Goal: Task Accomplishment & Management: Use online tool/utility

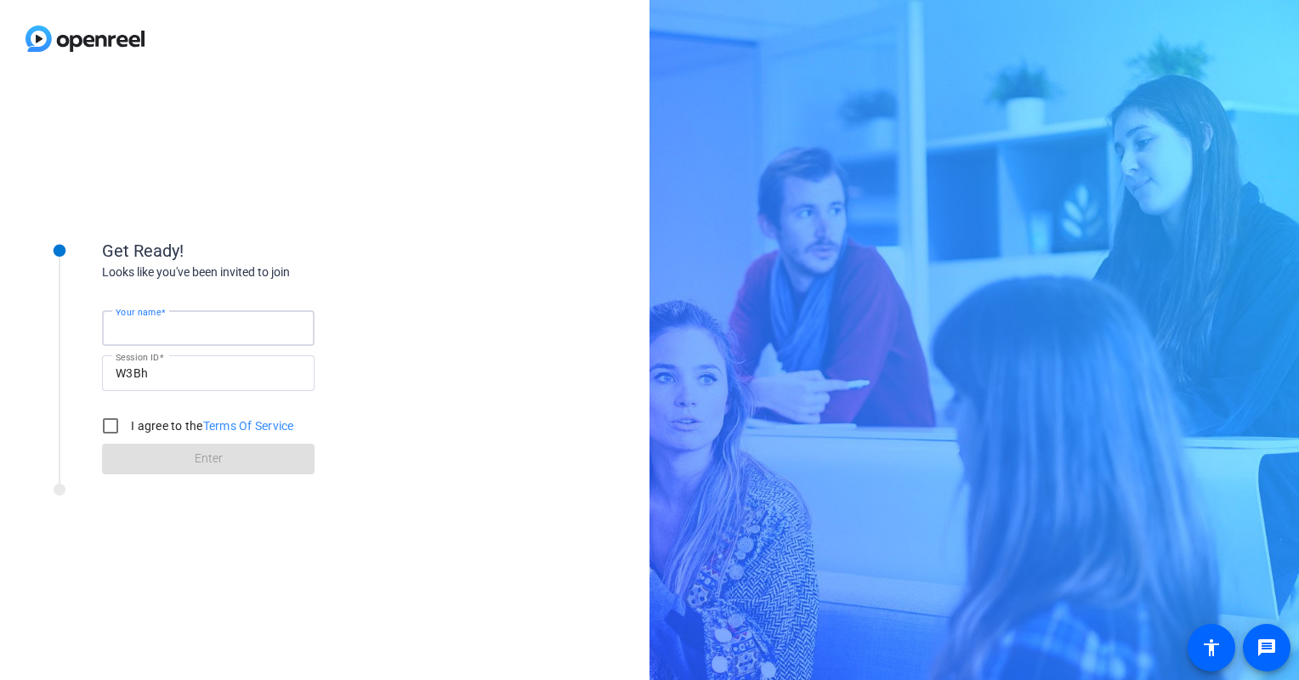
click at [212, 337] on input "Your name" at bounding box center [208, 328] width 185 height 20
type input "Katy"
click at [102, 423] on input "I agree to the Terms Of Service" at bounding box center [110, 426] width 34 height 34
checkbox input "true"
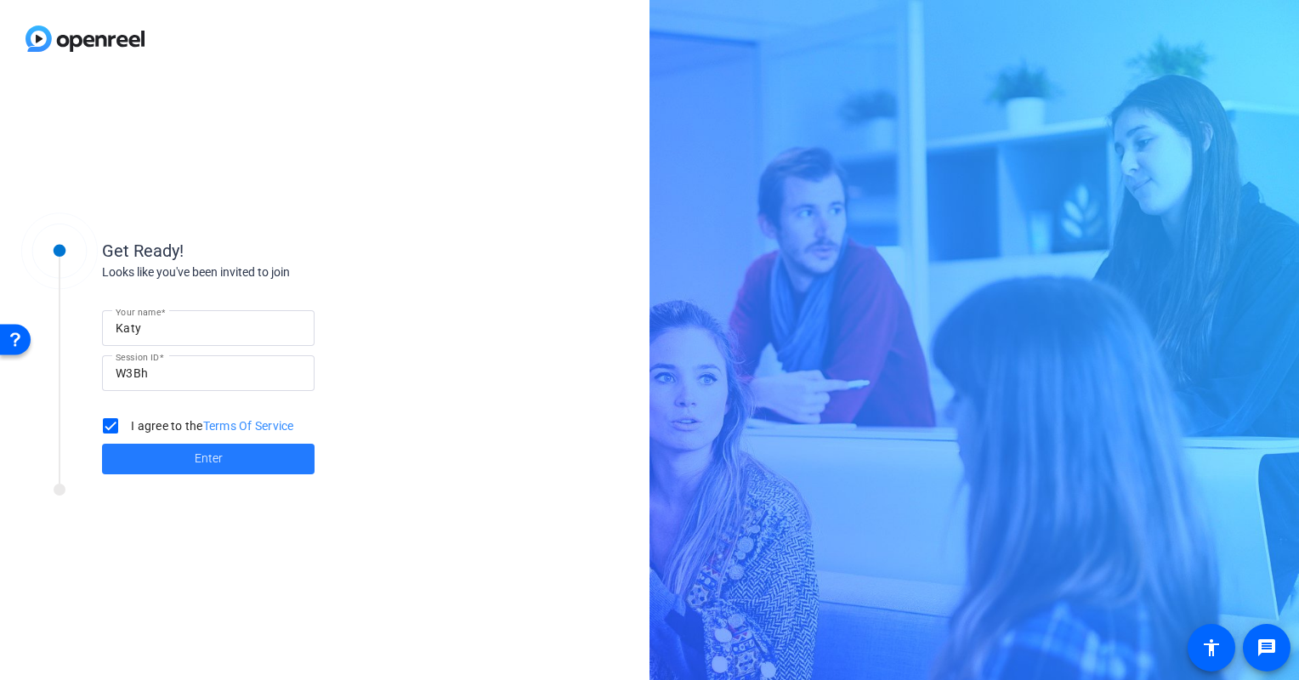
click at [218, 451] on span "Enter" at bounding box center [209, 459] width 28 height 18
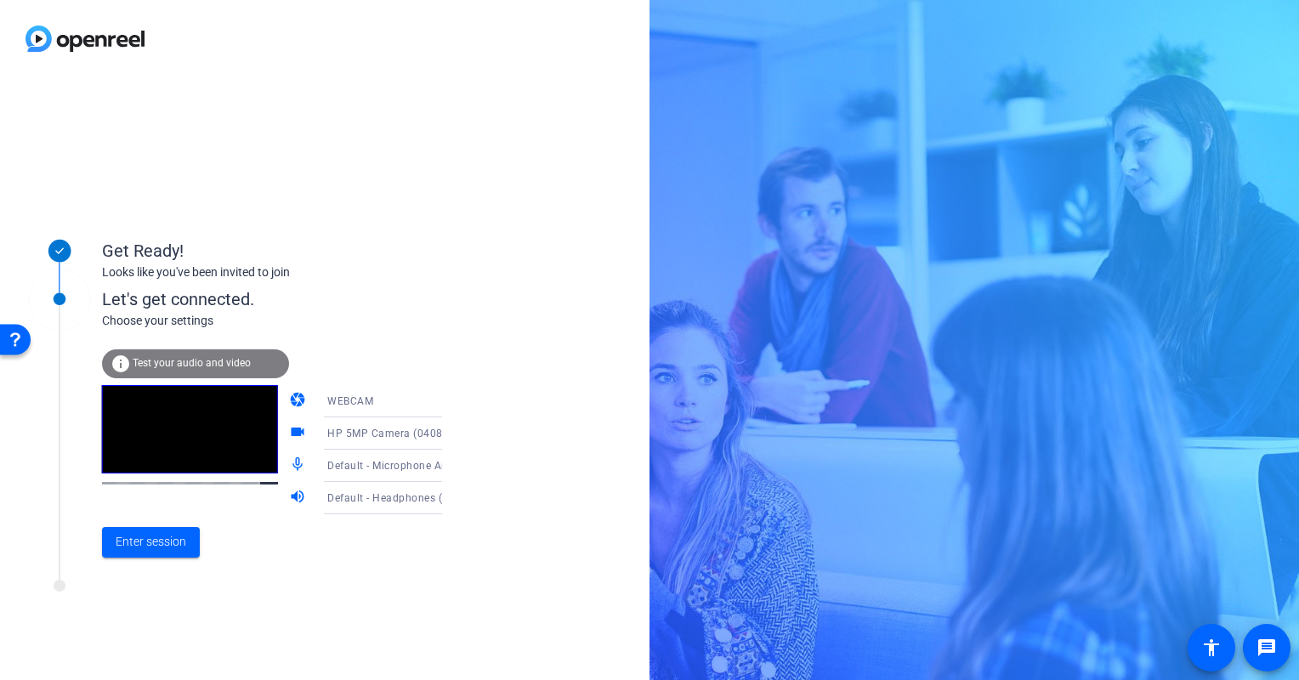
drag, startPoint x: 435, startPoint y: 405, endPoint x: 483, endPoint y: 388, distance: 50.8
click at [483, 388] on div "Get Ready! Looks like you've been invited to join Let's get connected. Choose y…" at bounding box center [324, 378] width 649 height 603
click at [449, 405] on icon at bounding box center [459, 401] width 20 height 20
click at [420, 405] on div at bounding box center [649, 340] width 1299 height 680
click at [449, 432] on icon at bounding box center [459, 433] width 20 height 20
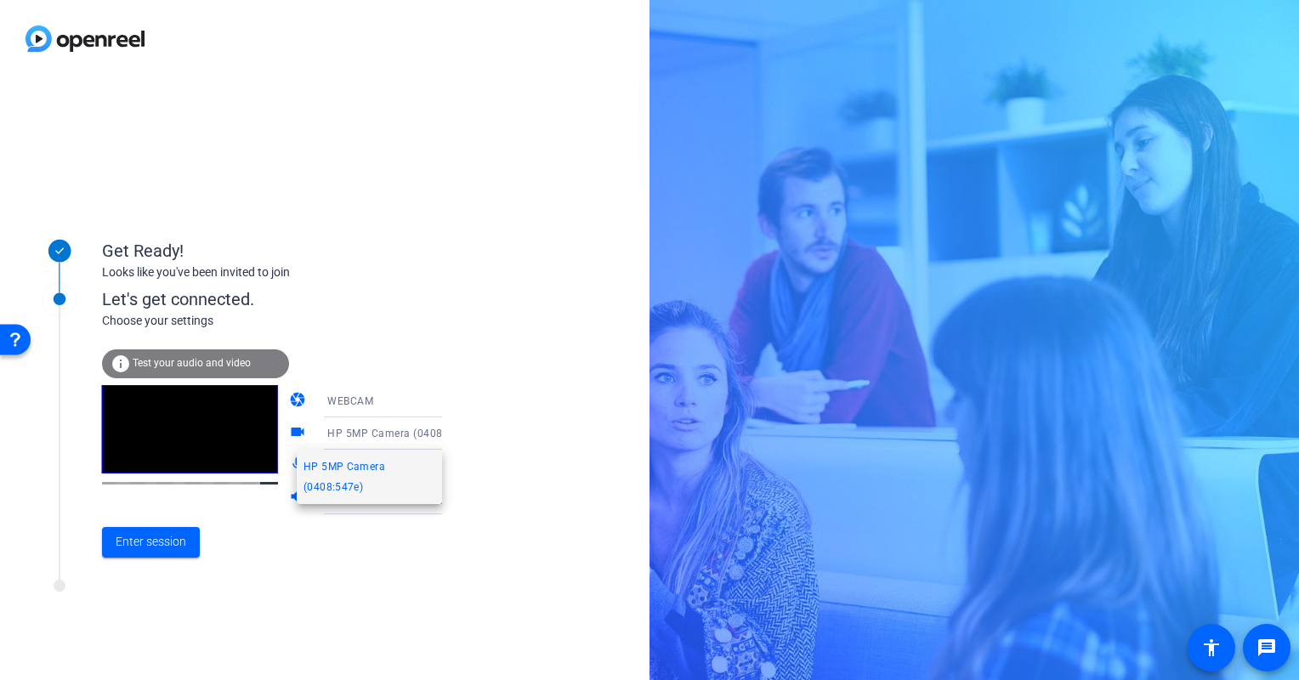
click at [419, 432] on div at bounding box center [649, 340] width 1299 height 680
click at [449, 468] on icon at bounding box center [459, 466] width 20 height 20
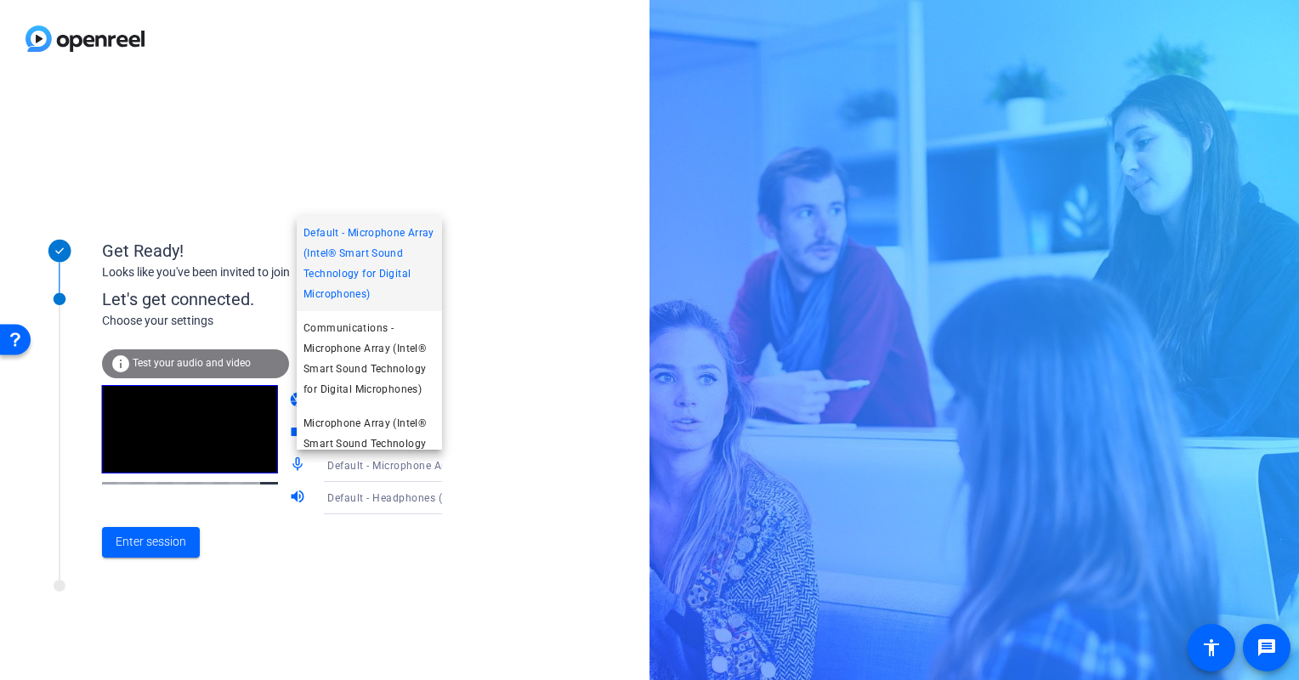
click at [432, 468] on div at bounding box center [649, 340] width 1299 height 680
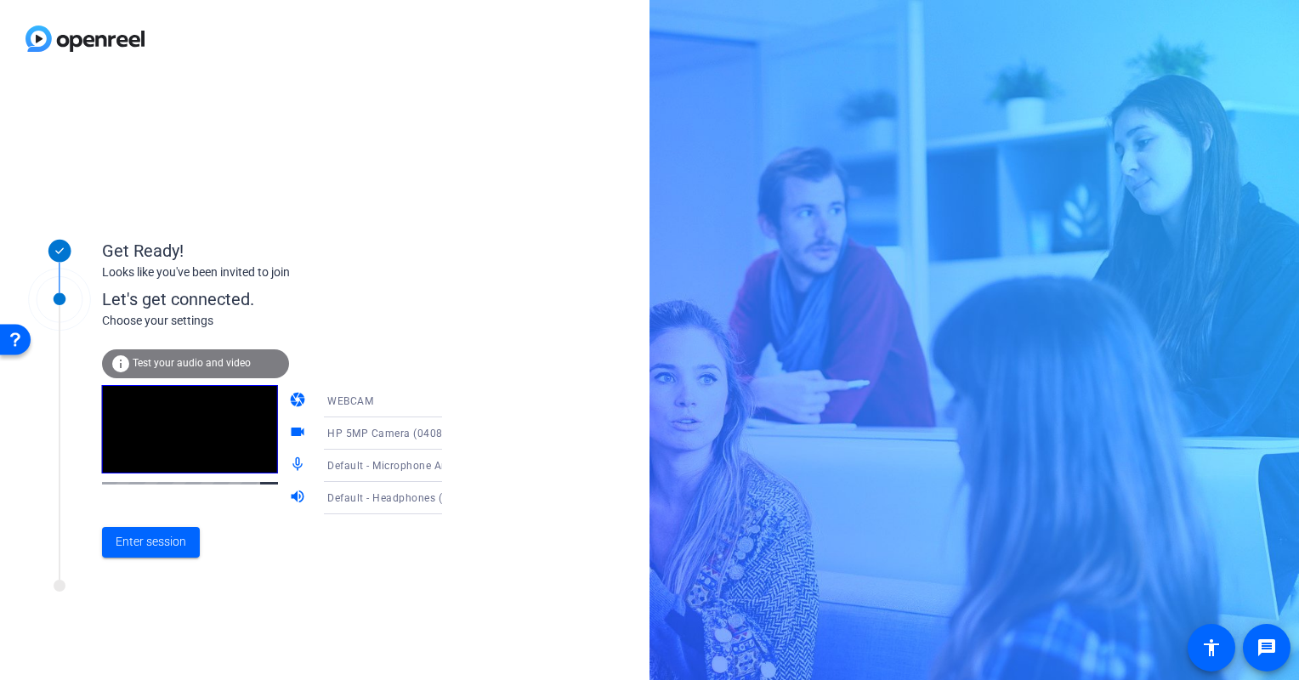
click at [449, 505] on icon at bounding box center [459, 498] width 20 height 20
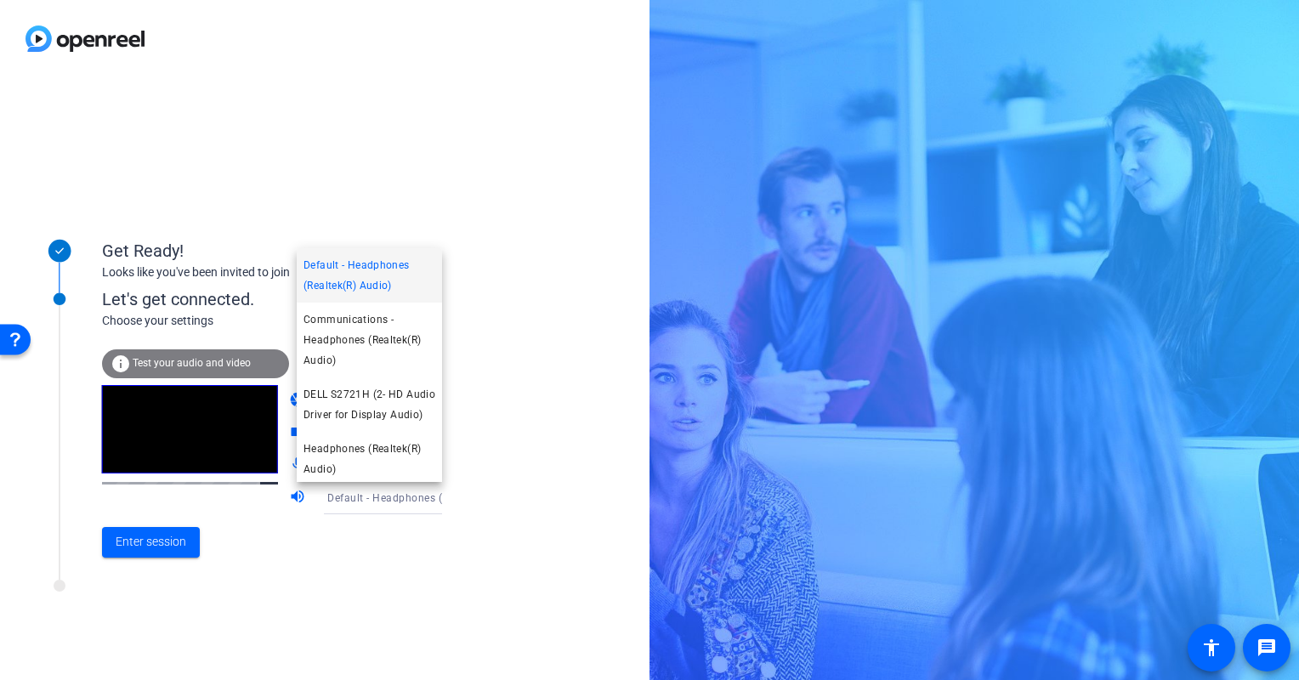
click at [413, 505] on div at bounding box center [649, 340] width 1299 height 680
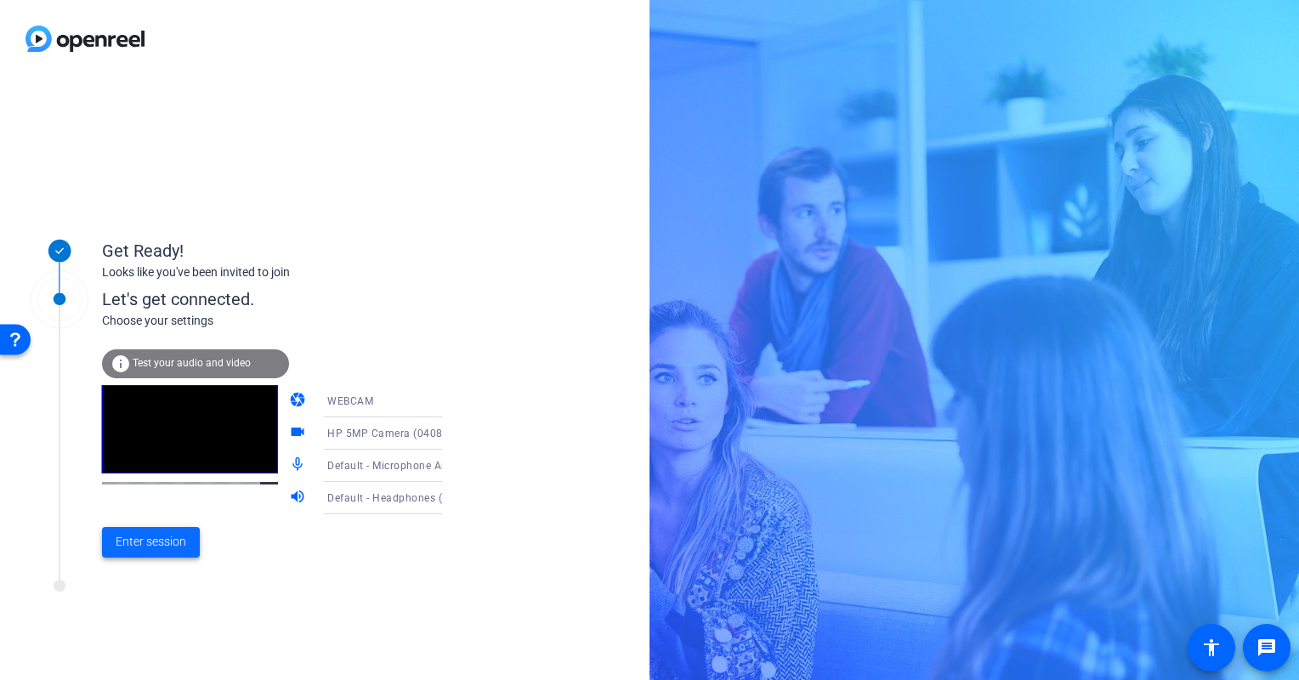
click at [167, 546] on span "Enter session" at bounding box center [151, 542] width 71 height 18
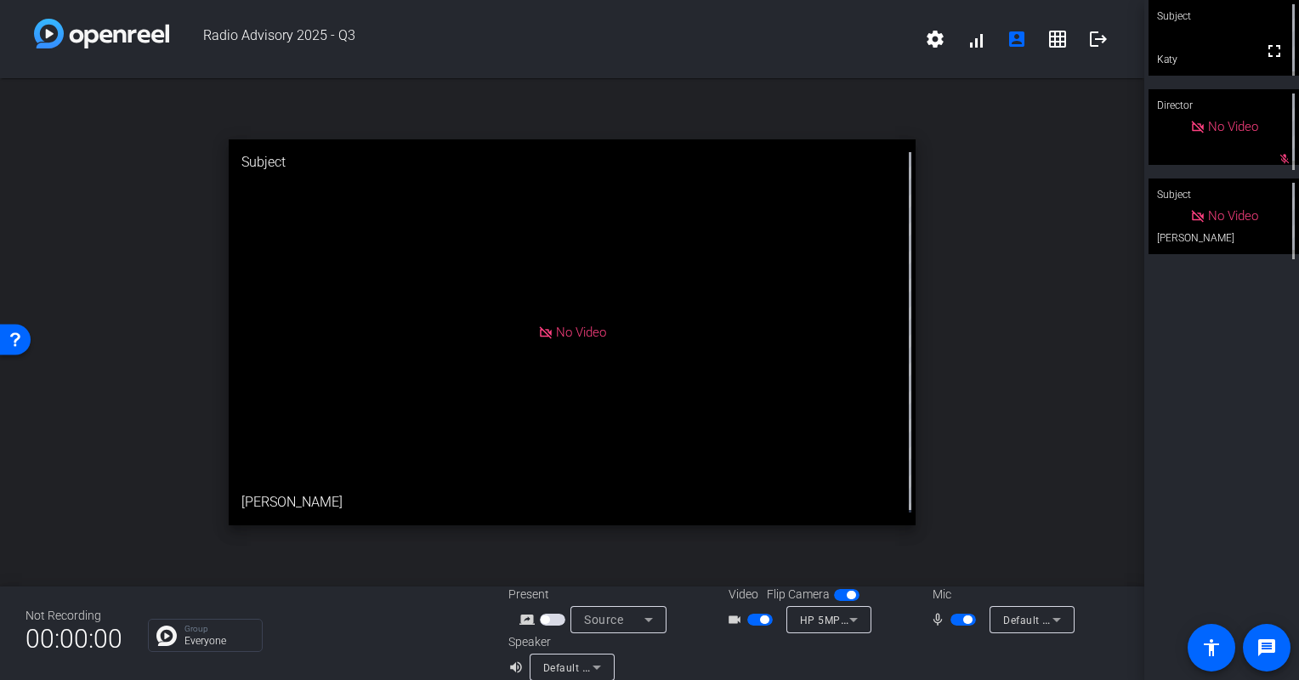
click at [751, 624] on span "button" at bounding box center [759, 620] width 25 height 12
click at [1234, 402] on div "Subject No Video [PERSON_NAME] Director No Video Subject No Video [PERSON_NAME]" at bounding box center [1221, 340] width 155 height 680
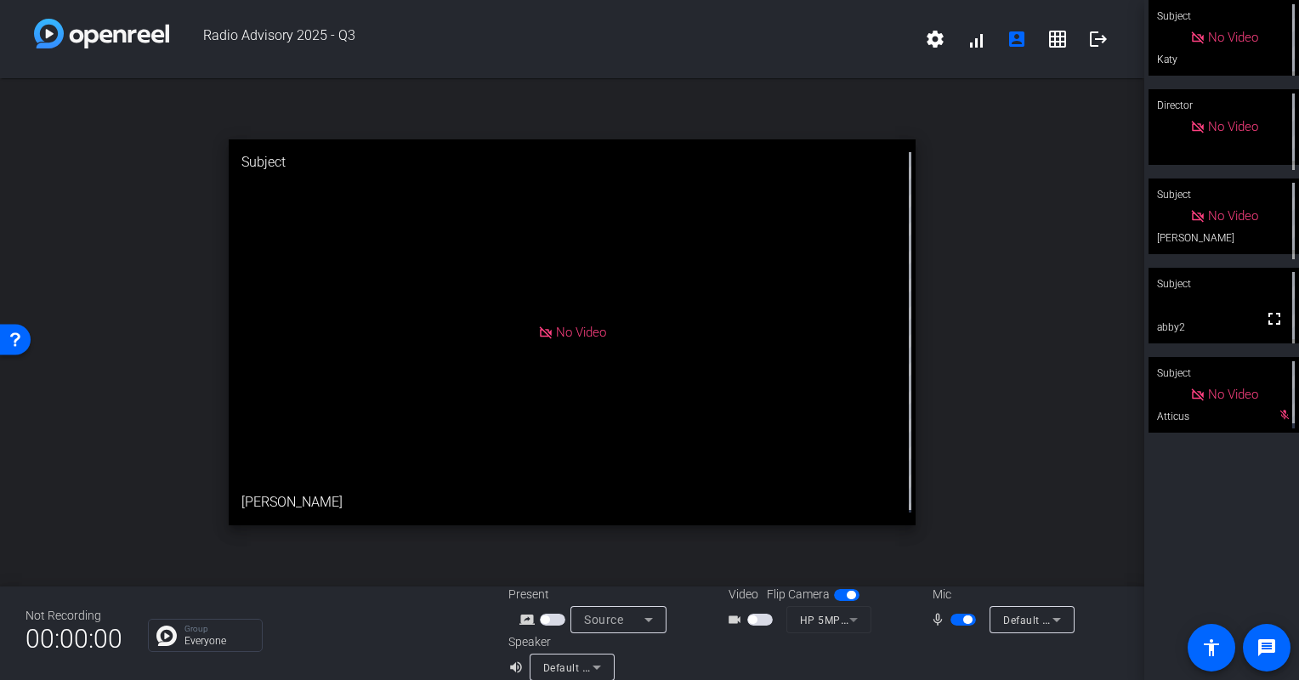
click at [1056, 474] on div "open_in_new Subject No Video [PERSON_NAME]" at bounding box center [572, 332] width 1144 height 508
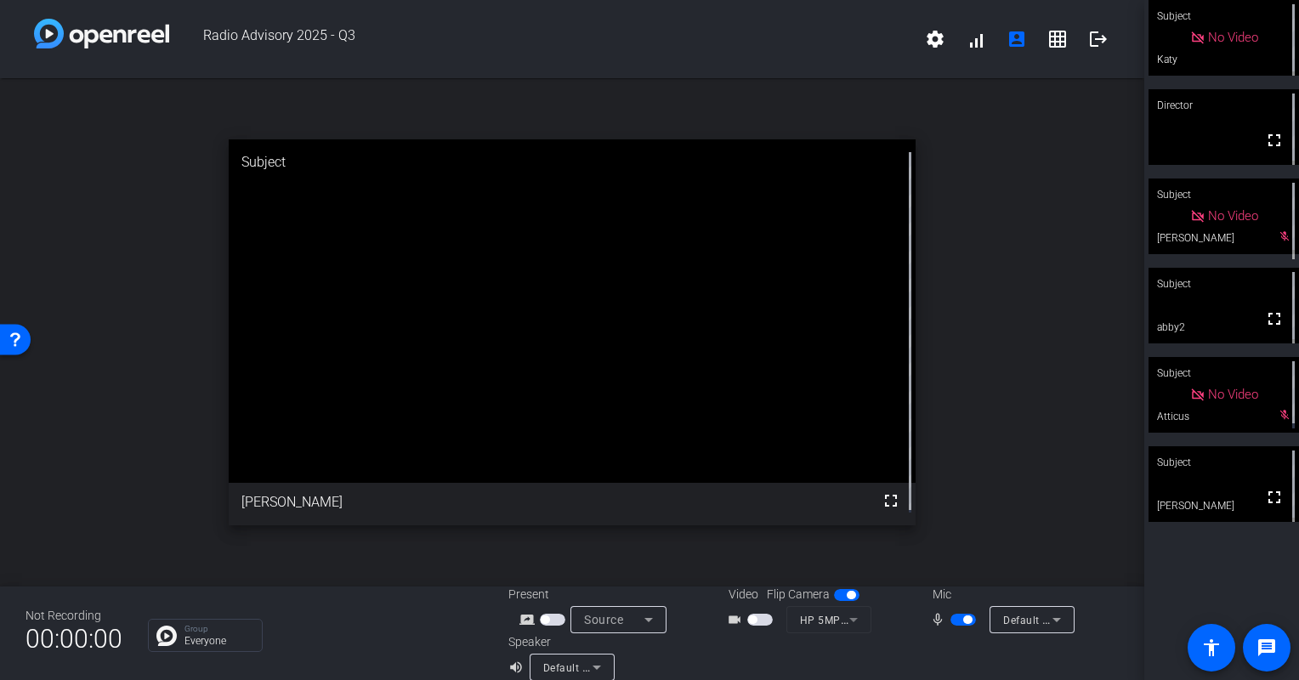
click at [951, 619] on span "button" at bounding box center [962, 620] width 25 height 12
click at [1014, 464] on div "open_in_new Subject fullscreen [PERSON_NAME]" at bounding box center [572, 332] width 1144 height 508
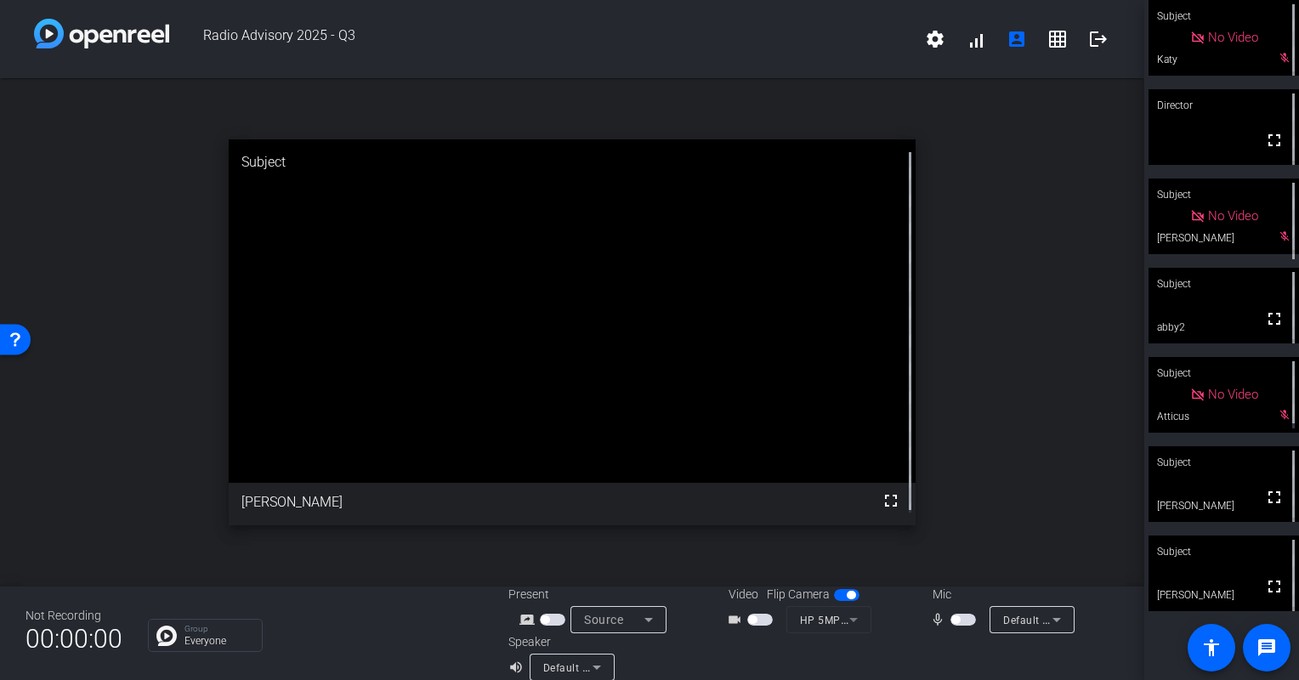
click at [1095, 244] on div "open_in_new Subject fullscreen [PERSON_NAME]" at bounding box center [572, 332] width 1144 height 508
click at [888, 503] on mat-icon "fullscreen" at bounding box center [891, 500] width 20 height 20
click at [1014, 303] on div "open_in_new Subject fullscreen [PERSON_NAME]" at bounding box center [572, 332] width 1144 height 508
click at [1000, 417] on div "open_in_new Subject fullscreen [PERSON_NAME]" at bounding box center [572, 332] width 1144 height 508
click at [139, 473] on div "open_in_new Subject fullscreen [PERSON_NAME]" at bounding box center [572, 332] width 1144 height 508
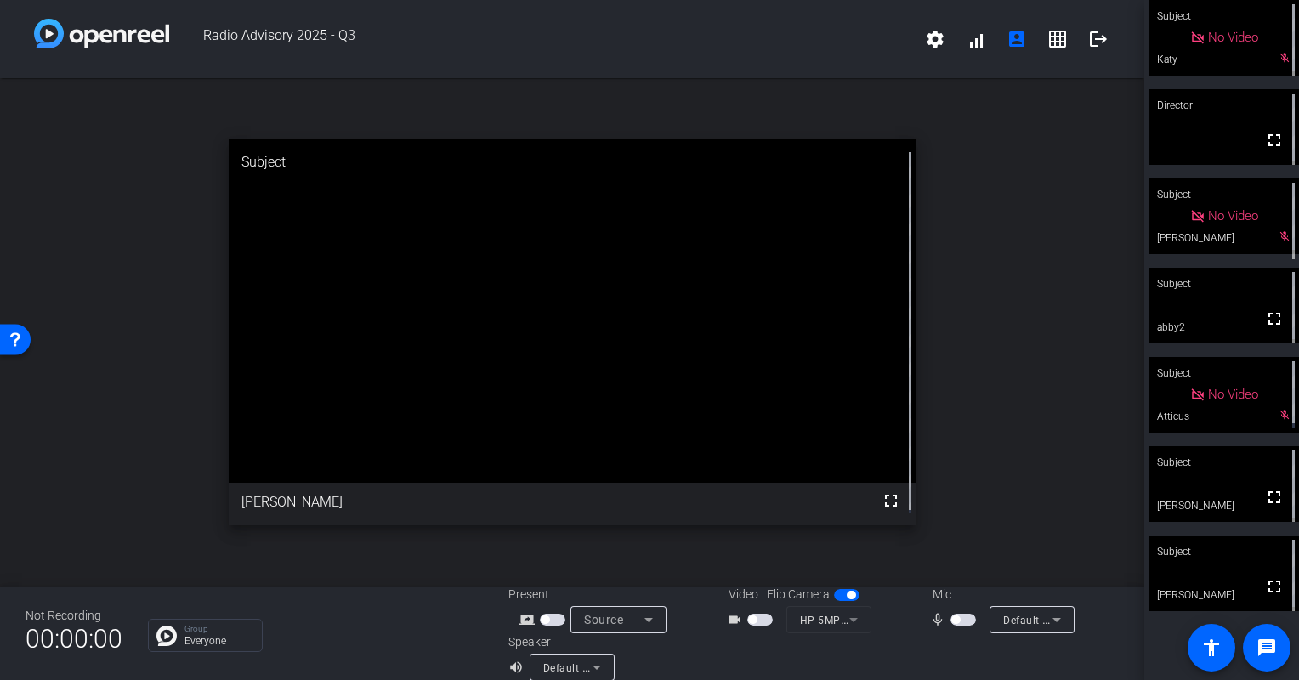
click at [962, 382] on div "open_in_new Subject fullscreen [PERSON_NAME]" at bounding box center [572, 332] width 1144 height 508
click at [1006, 398] on div "open_in_new Subject fullscreen [PERSON_NAME]" at bounding box center [572, 332] width 1144 height 508
click at [971, 483] on div "open_in_new Subject fullscreen [PERSON_NAME]" at bounding box center [572, 332] width 1144 height 508
click at [1020, 453] on div "open_in_new Subject fullscreen [PERSON_NAME]" at bounding box center [572, 332] width 1144 height 508
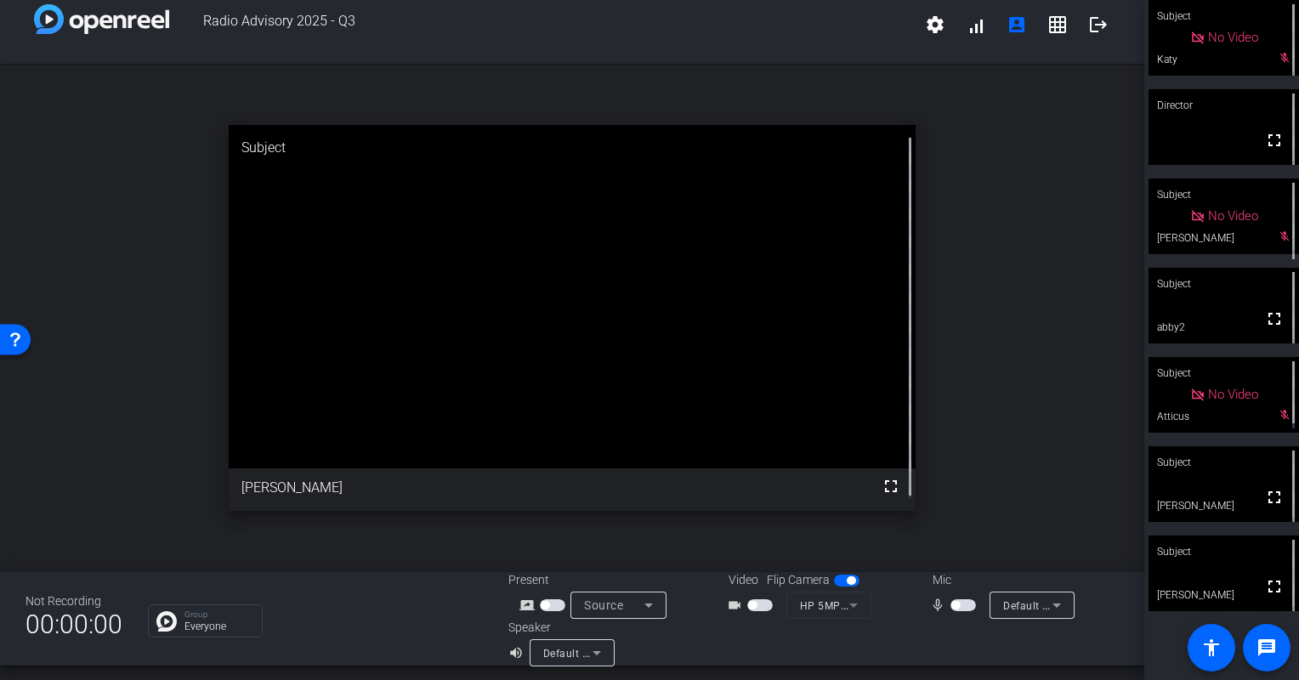
scroll to position [20, 0]
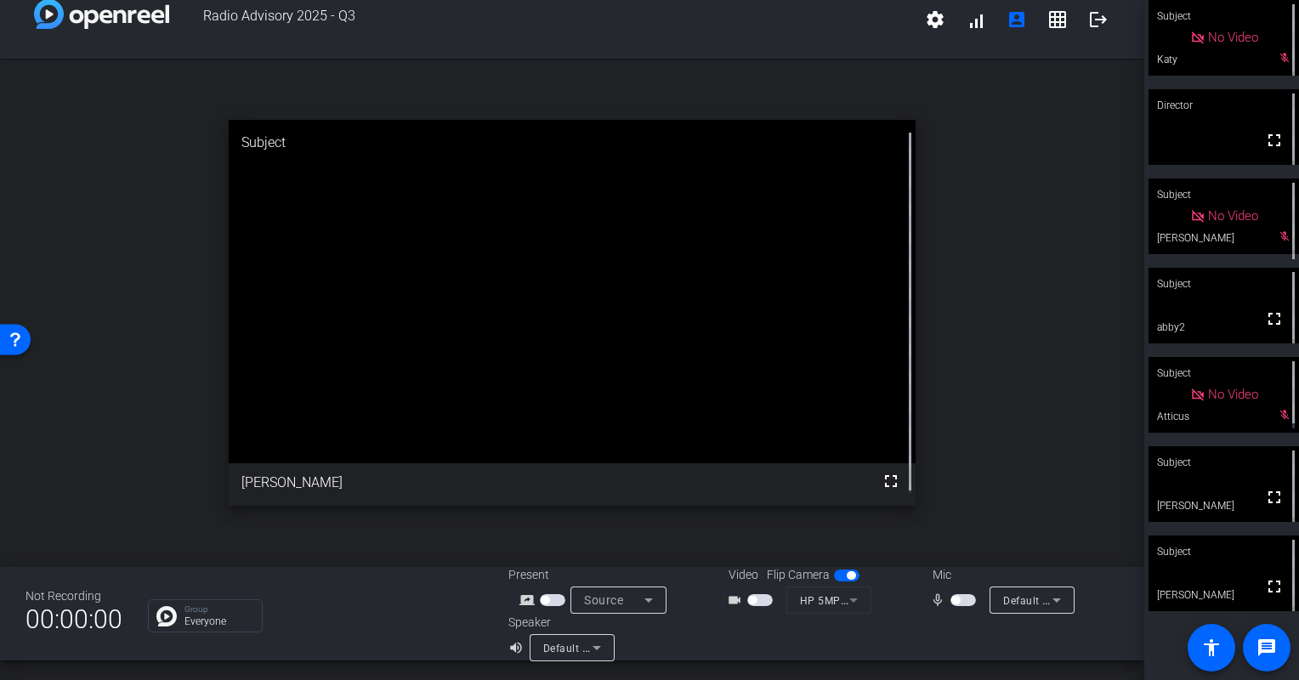
click at [1000, 428] on div "open_in_new Subject fullscreen [PERSON_NAME]" at bounding box center [572, 313] width 1144 height 508
click at [1062, 316] on div "open_in_new Subject fullscreen [PERSON_NAME]" at bounding box center [572, 313] width 1144 height 508
click at [1042, 341] on div "open_in_new Subject fullscreen [PERSON_NAME]" at bounding box center [572, 313] width 1144 height 508
click at [868, 669] on div "Radio Advisory 2025 - Q3 settings signal_cellular_alt account_box grid_on logou…" at bounding box center [572, 340] width 1144 height 680
